Goal: Navigation & Orientation: Find specific page/section

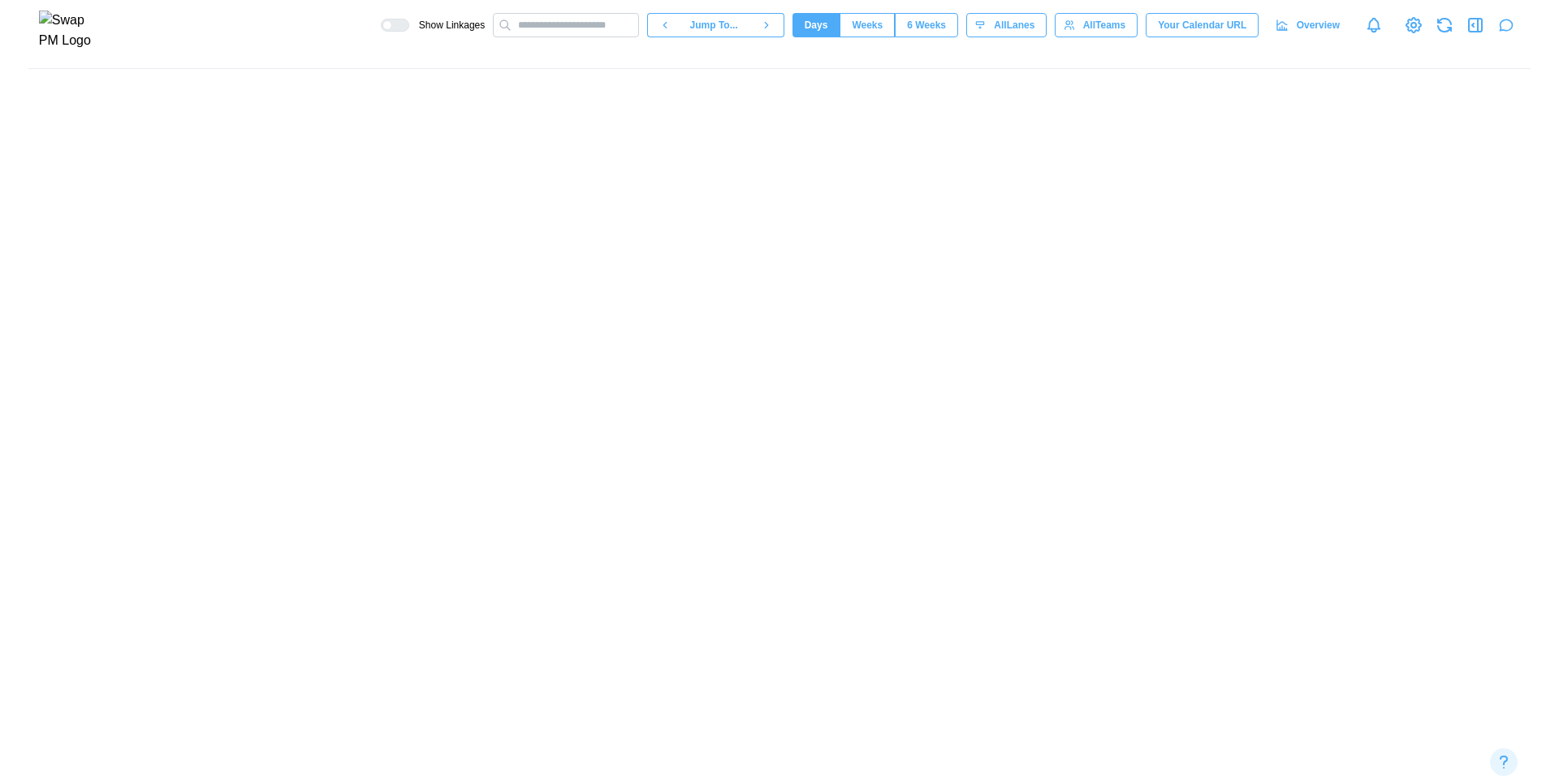
scroll to position [0, 68984]
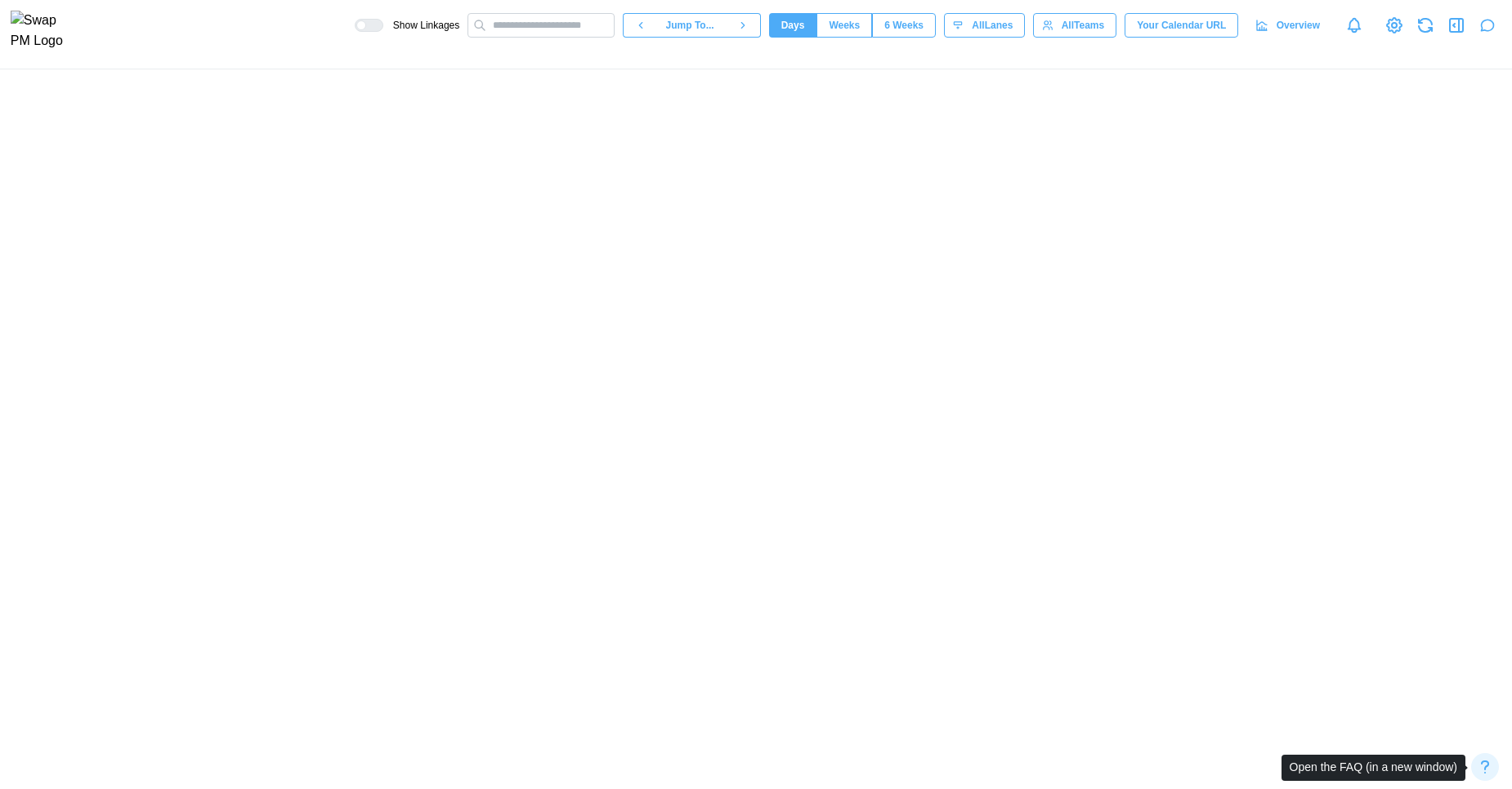
click at [1478, 763] on icon "button" at bounding box center [1484, 767] width 19 height 19
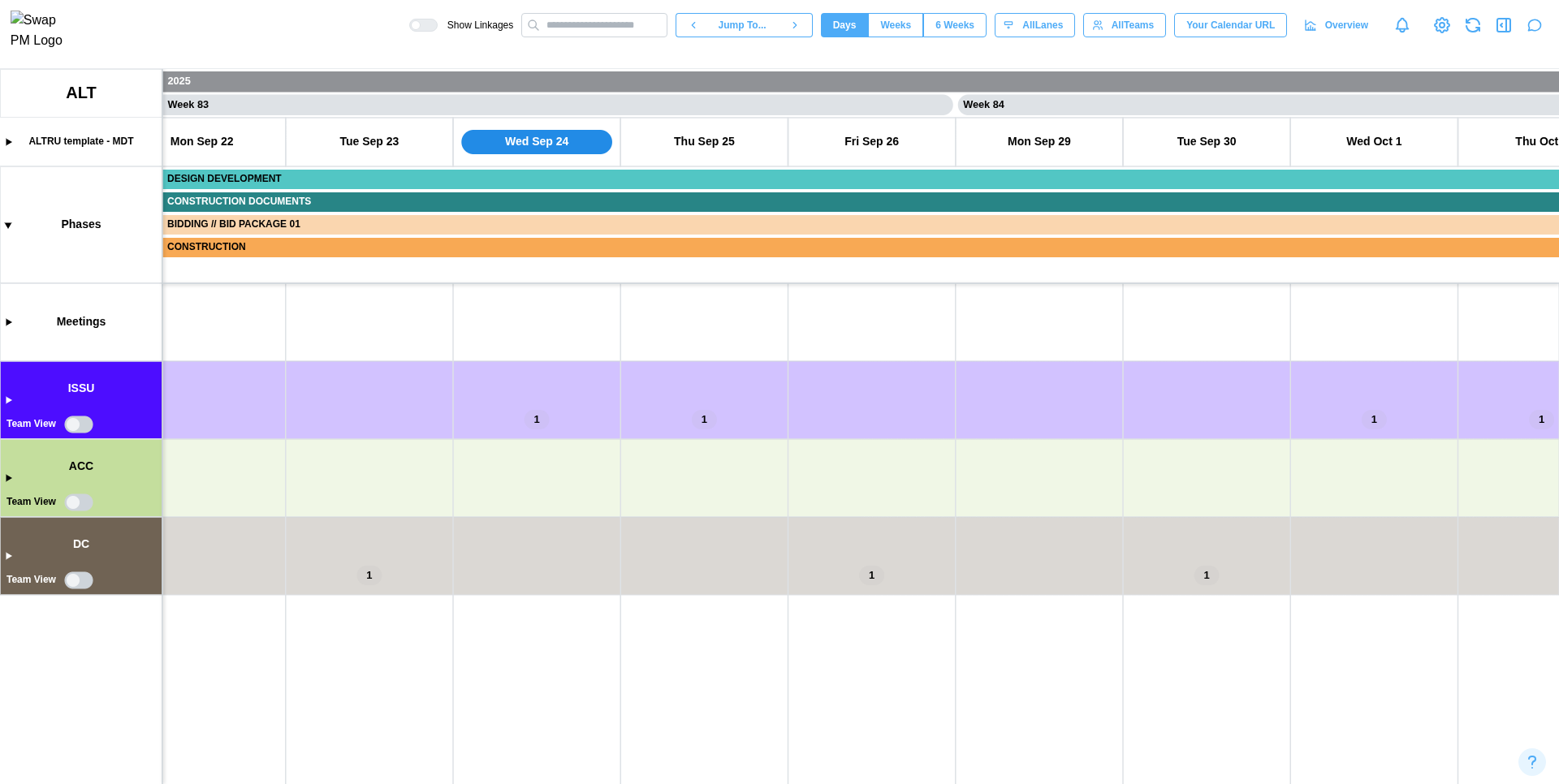
scroll to position [0, 68693]
click at [964, 37] on span "6 Weeks" at bounding box center [955, 25] width 39 height 23
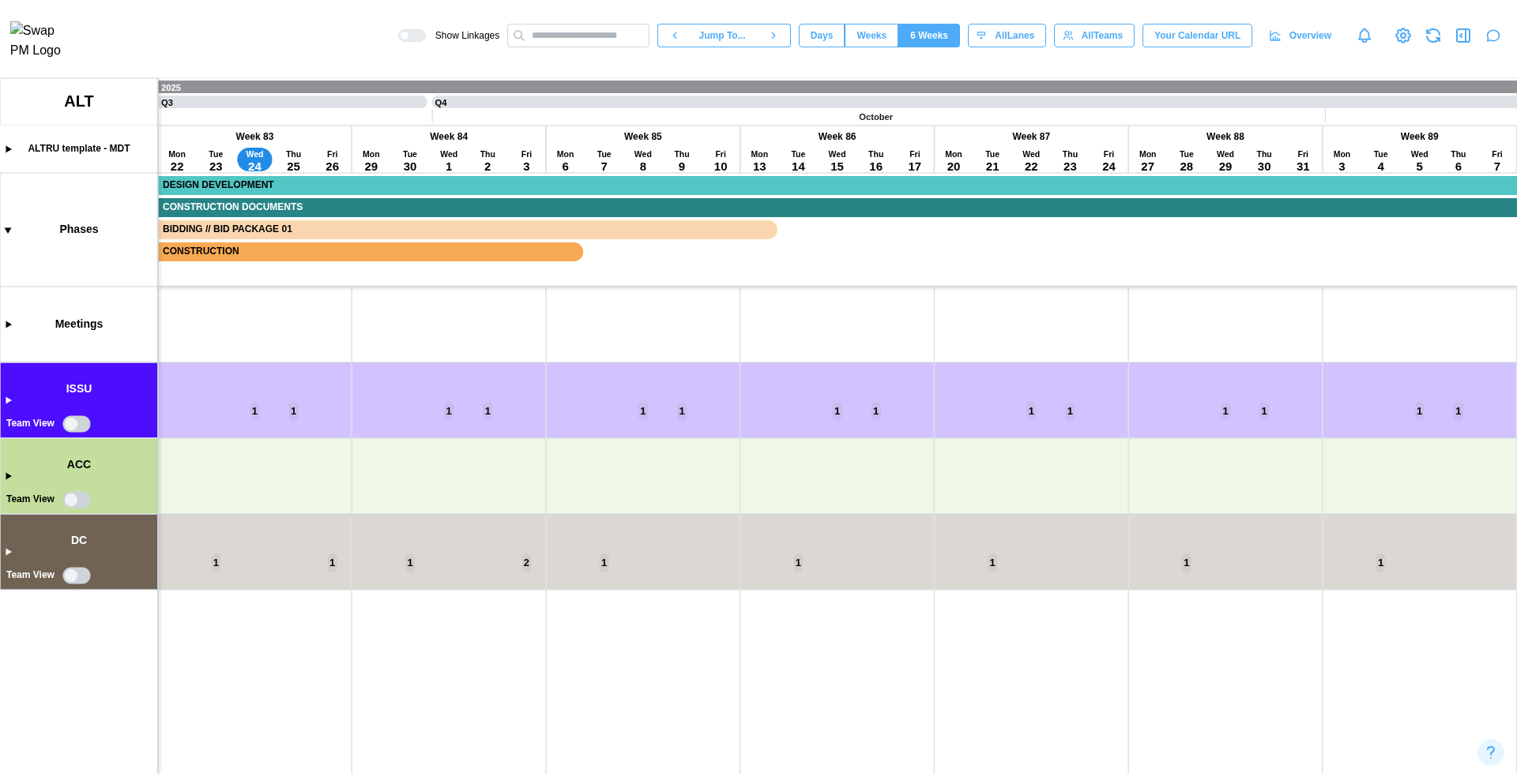
scroll to position [0, 15917]
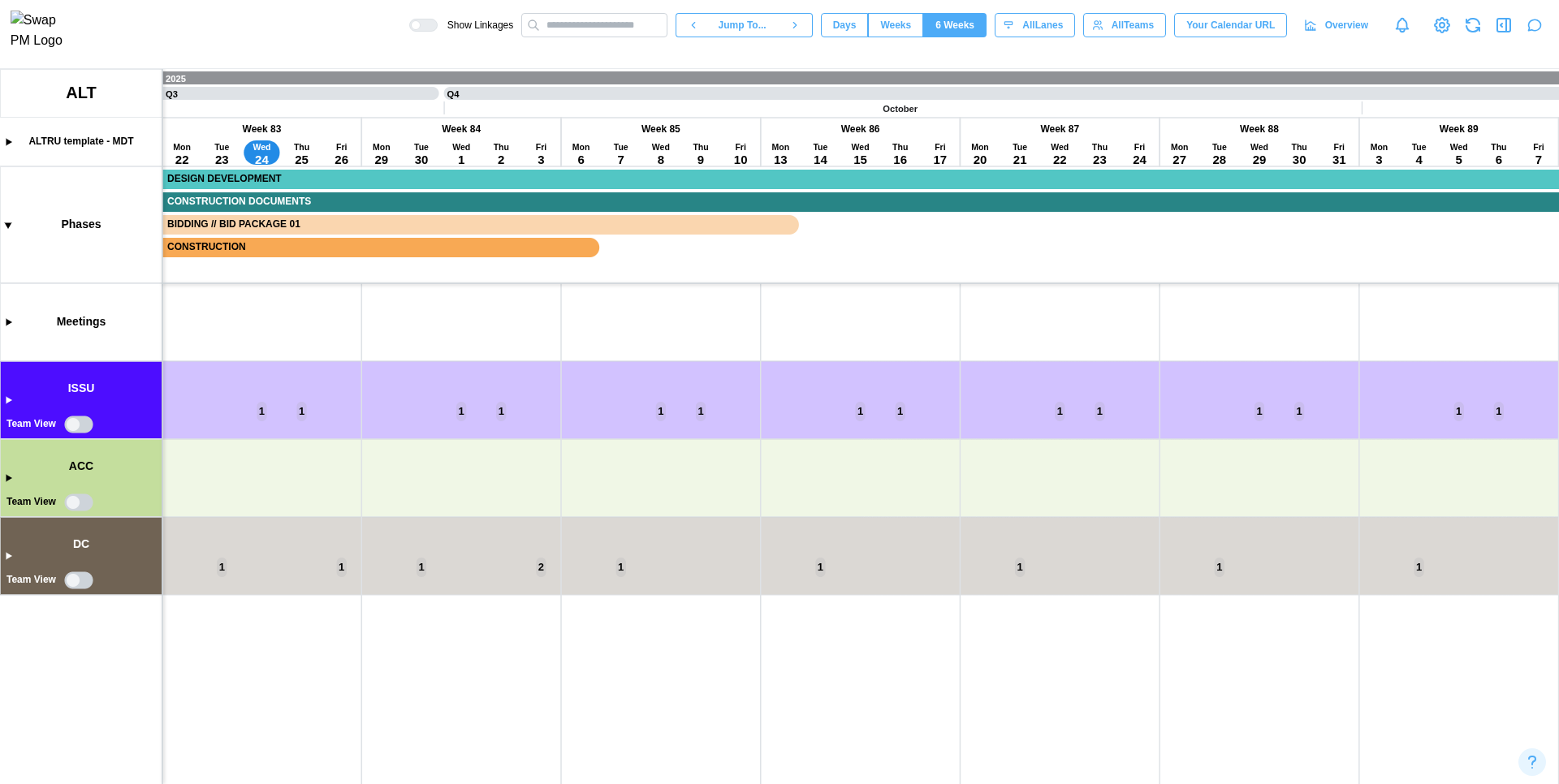
click at [1475, 28] on icon "button" at bounding box center [1472, 25] width 19 height 19
click at [744, 33] on span "Jump To..." at bounding box center [743, 25] width 48 height 23
click at [1012, 62] on header "Show Linkages Jump To... Days Weeks 6 Weeks eightWeeks All Lanes All Teams Your…" at bounding box center [780, 34] width 1559 height 69
click at [741, 27] on span "Jump To..." at bounding box center [743, 25] width 48 height 23
click at [735, 74] on button "Today" at bounding box center [739, 66] width 211 height 29
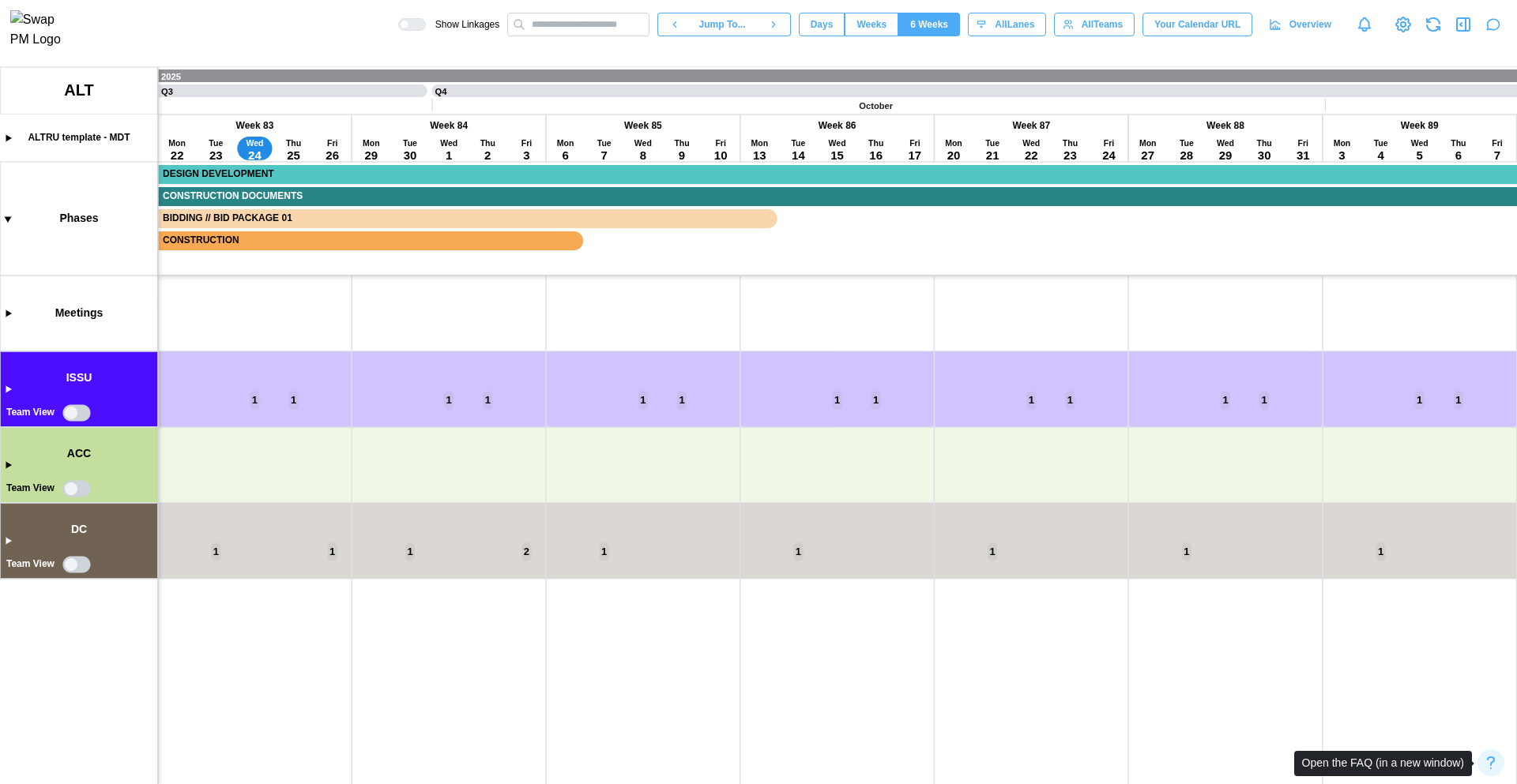
click at [1461, 762] on icon "button" at bounding box center [1490, 763] width 19 height 19
type textarea "*"
